Goal: Task Accomplishment & Management: Use online tool/utility

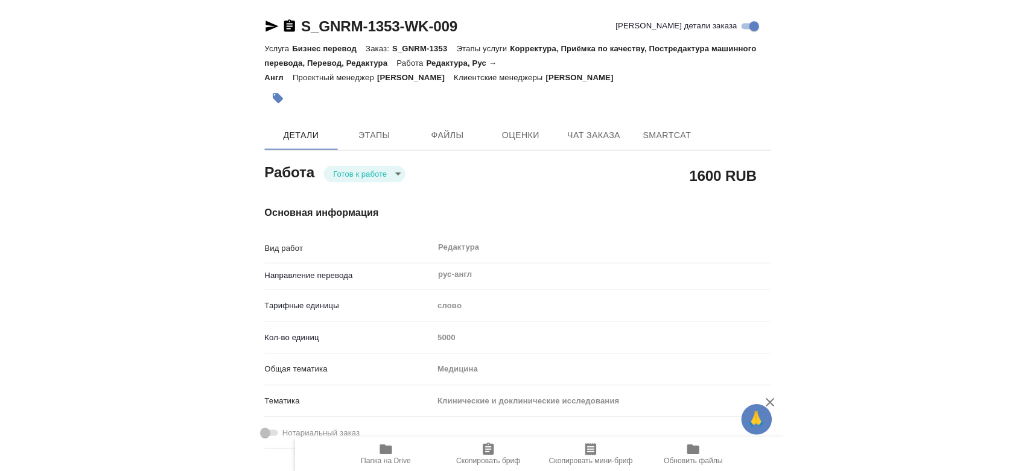
scroll to position [872, 0]
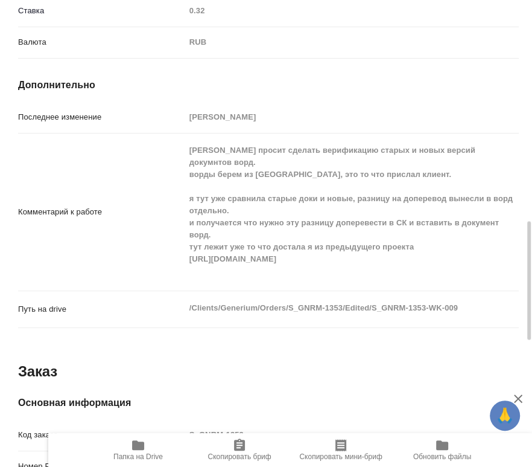
click at [130, 448] on span "Папка на Drive" at bounding box center [138, 449] width 87 height 23
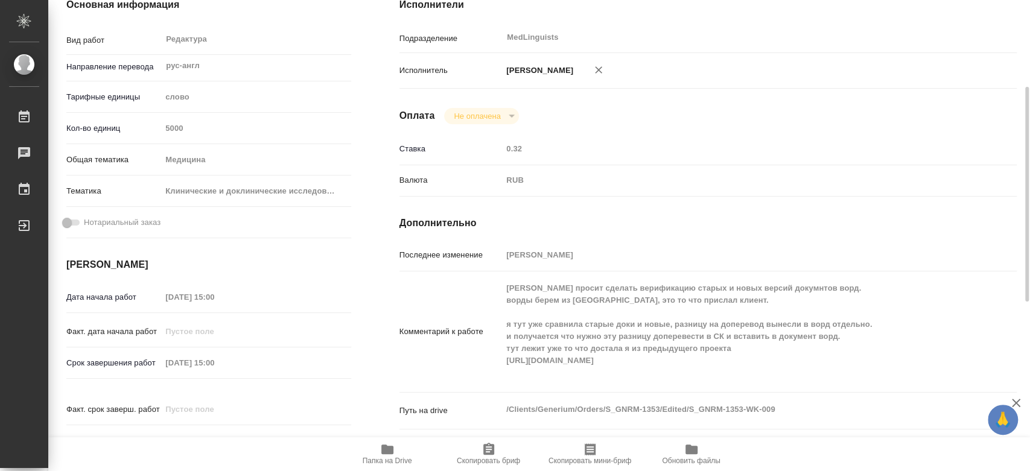
scroll to position [0, 0]
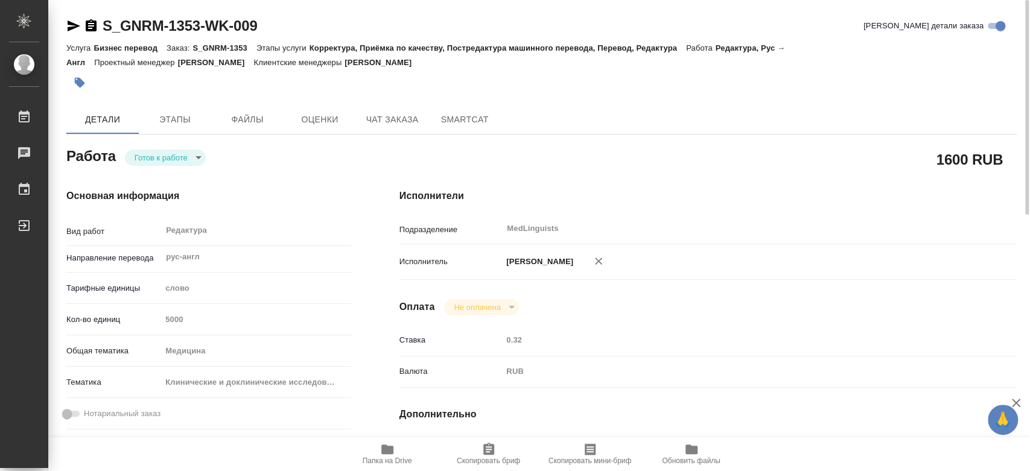
click at [164, 158] on body "🙏 .cls-1 fill:#fff; [PERSON_NAME] [PERSON_NAME] 0 Чаты График Выйти S_GNRM-1353…" at bounding box center [515, 235] width 1030 height 471
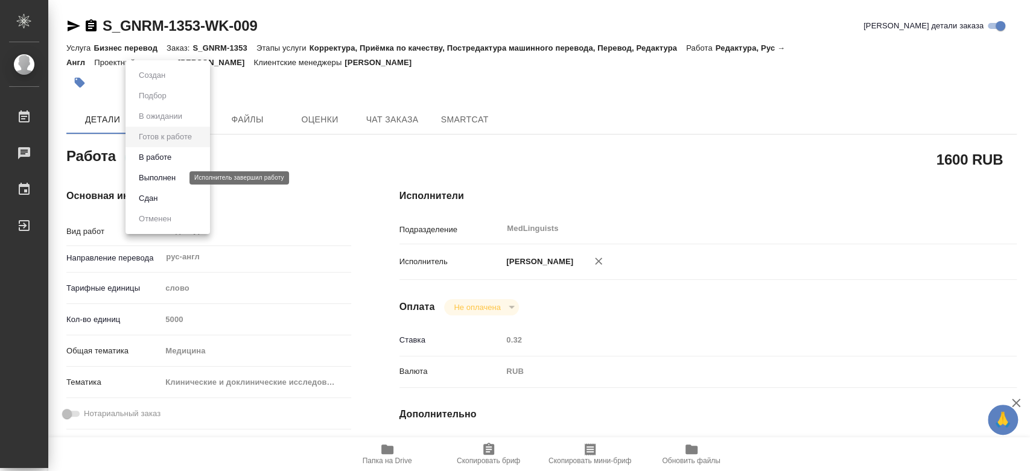
click at [159, 181] on button "Выполнен" at bounding box center [157, 177] width 44 height 13
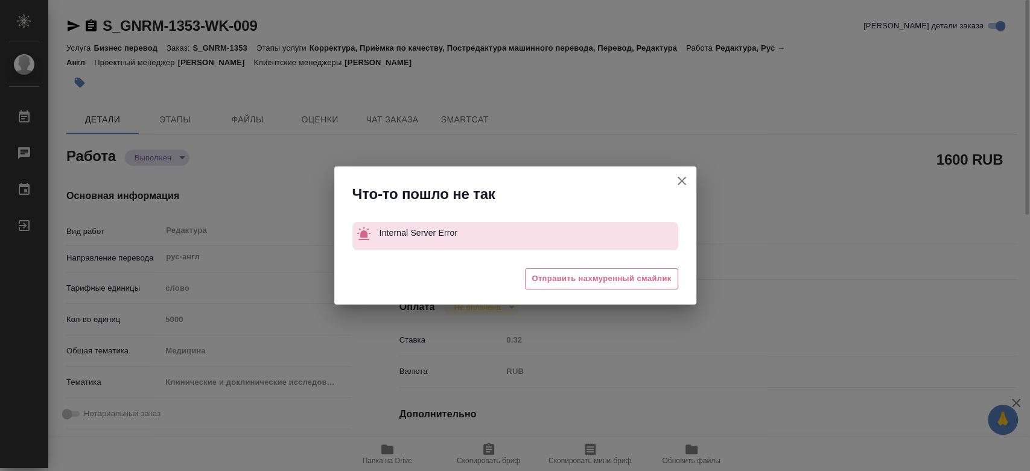
type textarea "x"
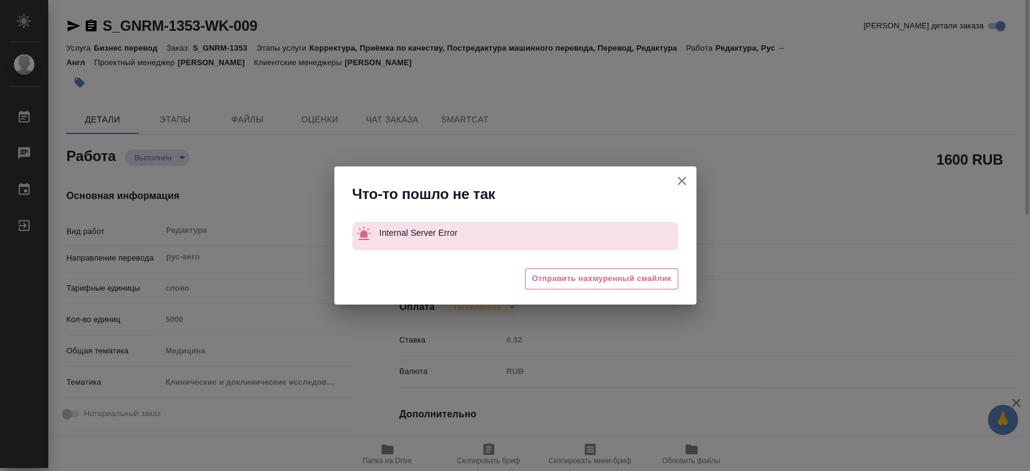
type textarea "x"
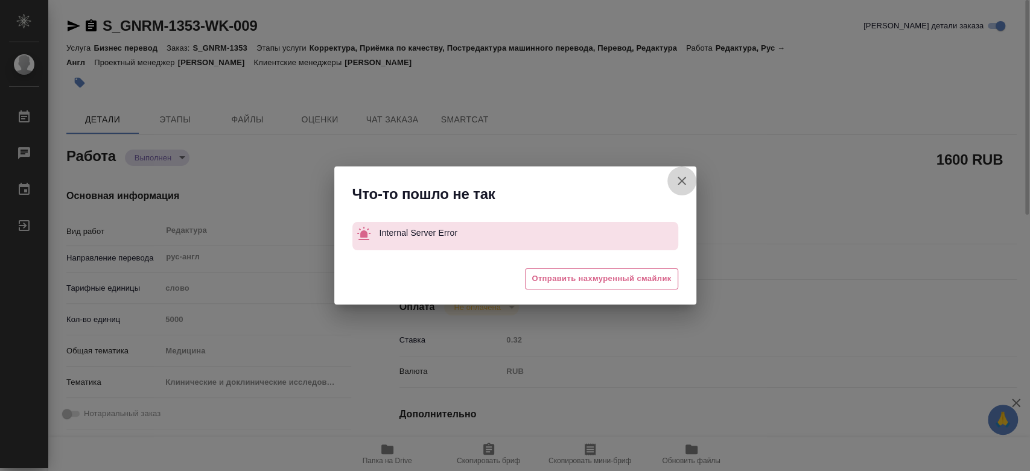
click at [532, 187] on icon "button" at bounding box center [682, 181] width 14 height 14
type textarea "x"
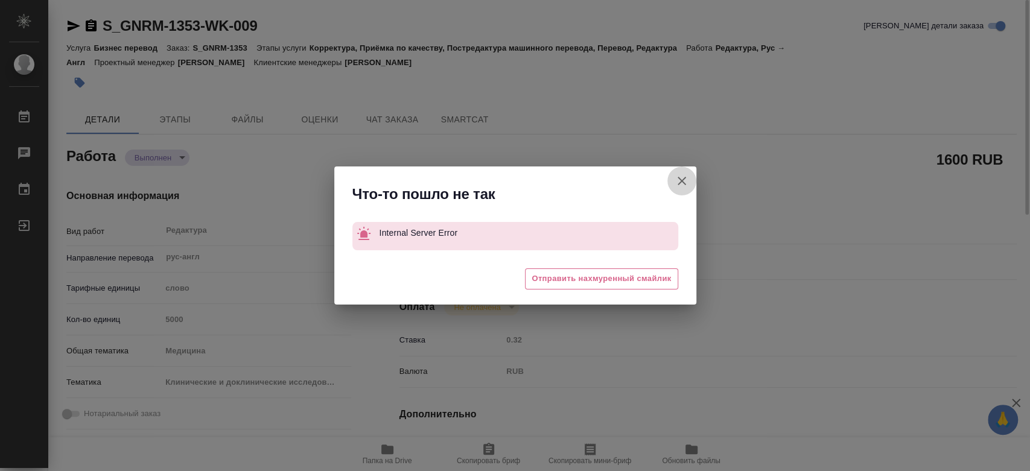
type textarea "x"
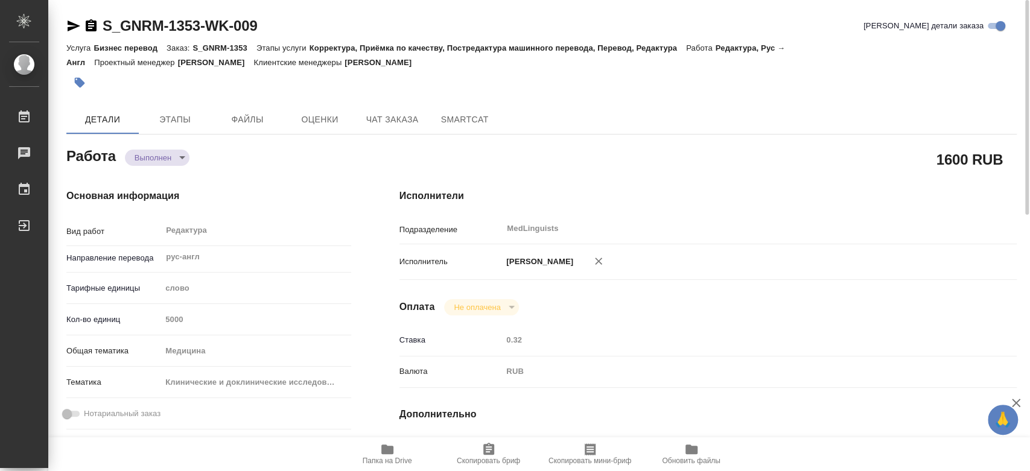
type textarea "x"
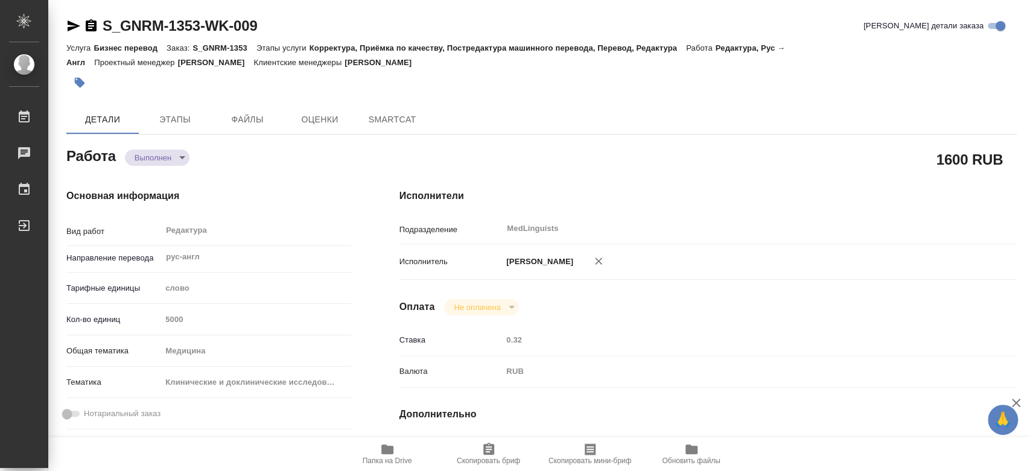
type textarea "x"
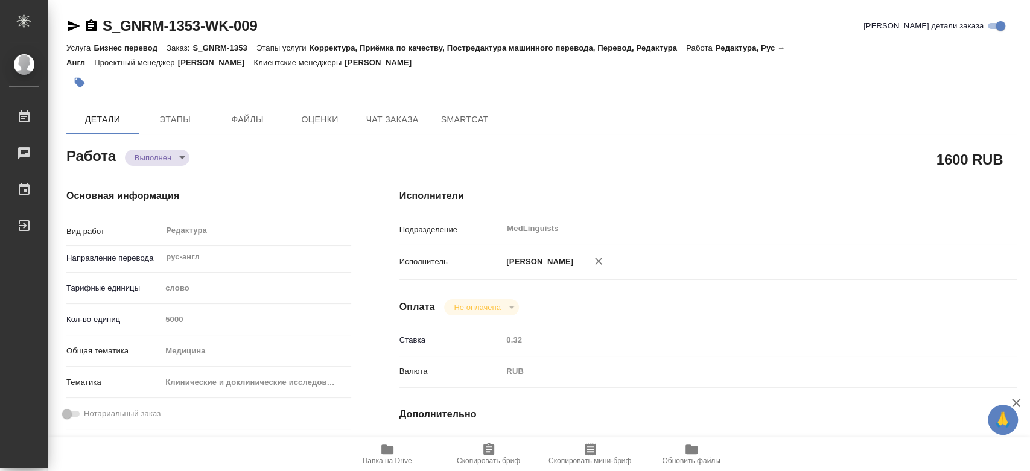
type textarea "x"
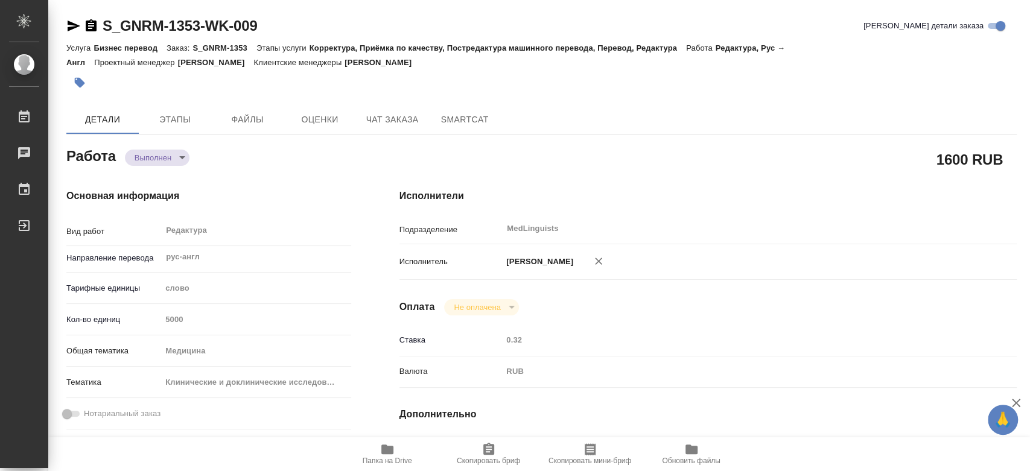
type textarea "x"
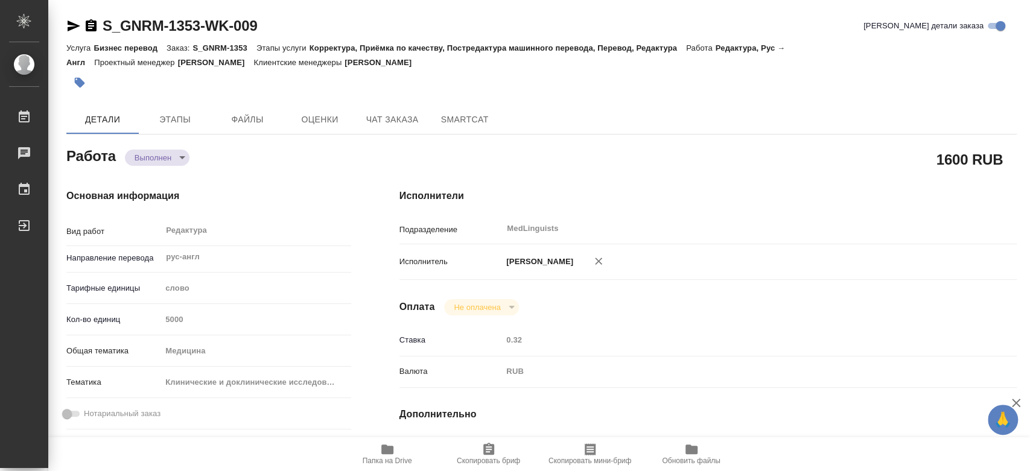
type textarea "x"
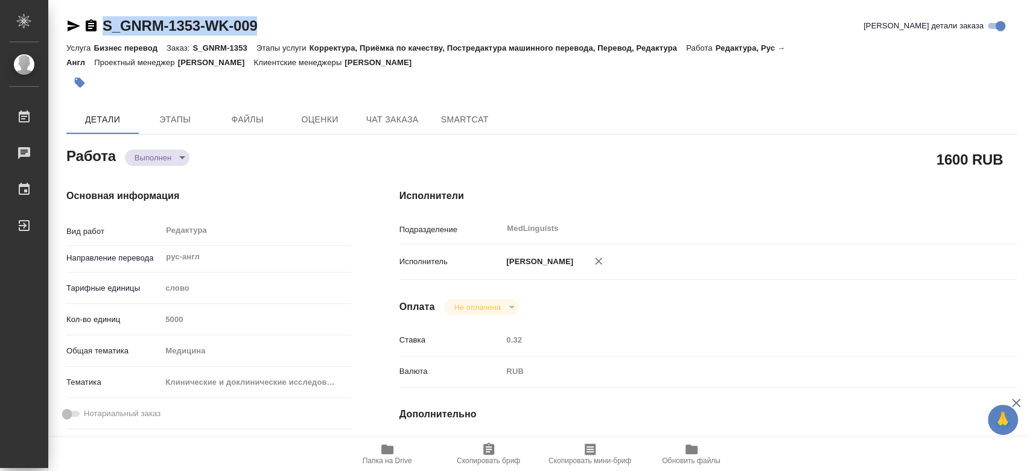
drag, startPoint x: 268, startPoint y: 23, endPoint x: 103, endPoint y: 39, distance: 166.2
click at [103, 39] on div "S_GNRM-1353-WK-009 Кратко детали заказа" at bounding box center [541, 28] width 951 height 24
copy link "S_GNRM-1353-WK-009"
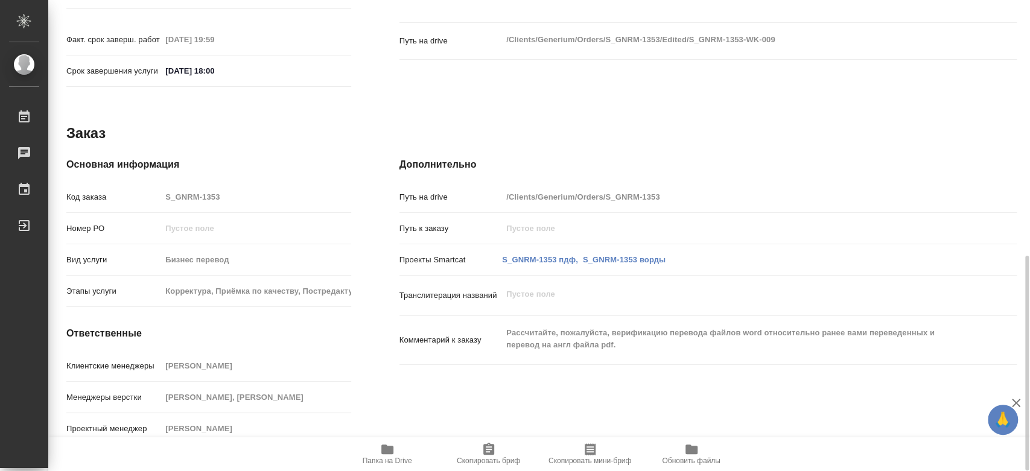
scroll to position [159, 0]
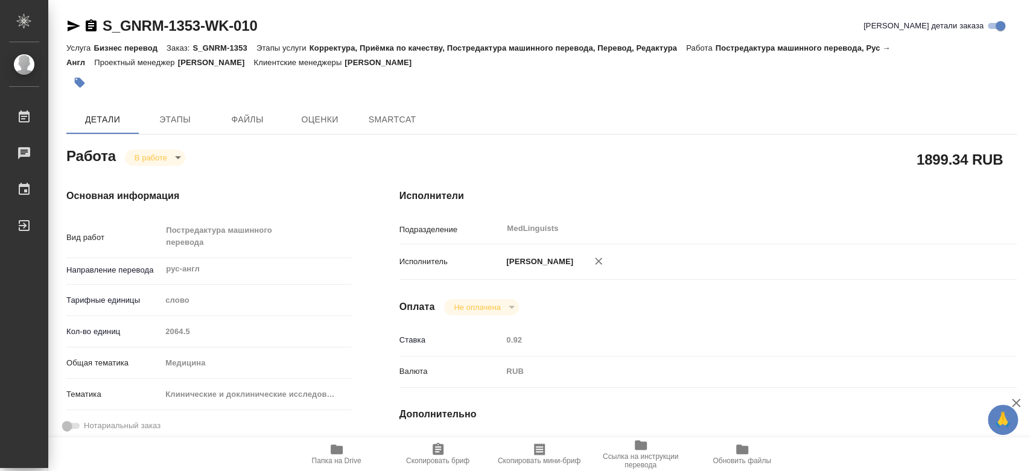
type textarea "x"
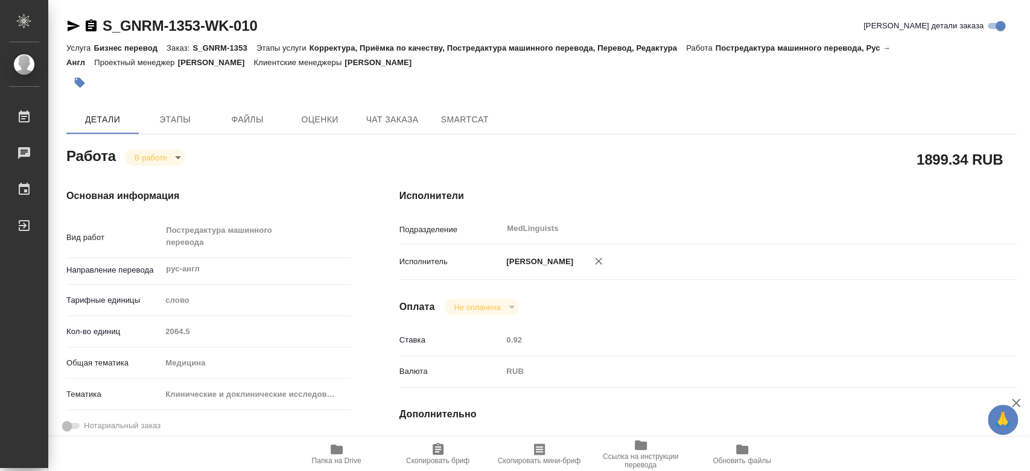
type textarea "x"
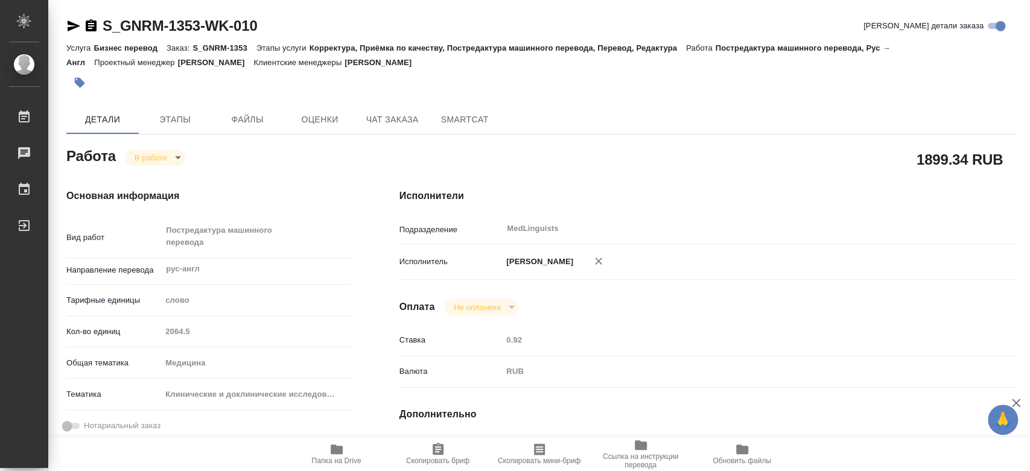
type textarea "x"
